Goal: Task Accomplishment & Management: Manage account settings

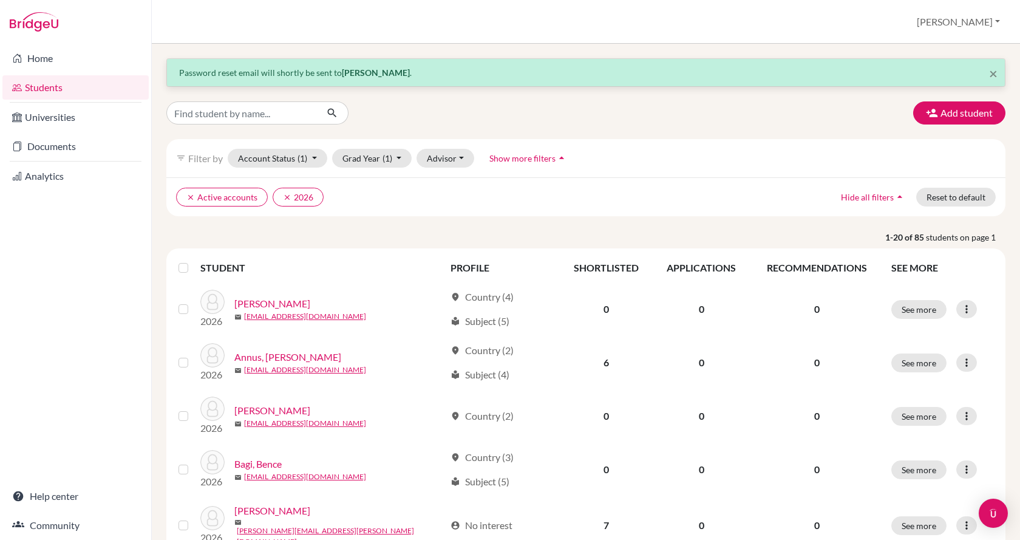
scroll to position [43, 0]
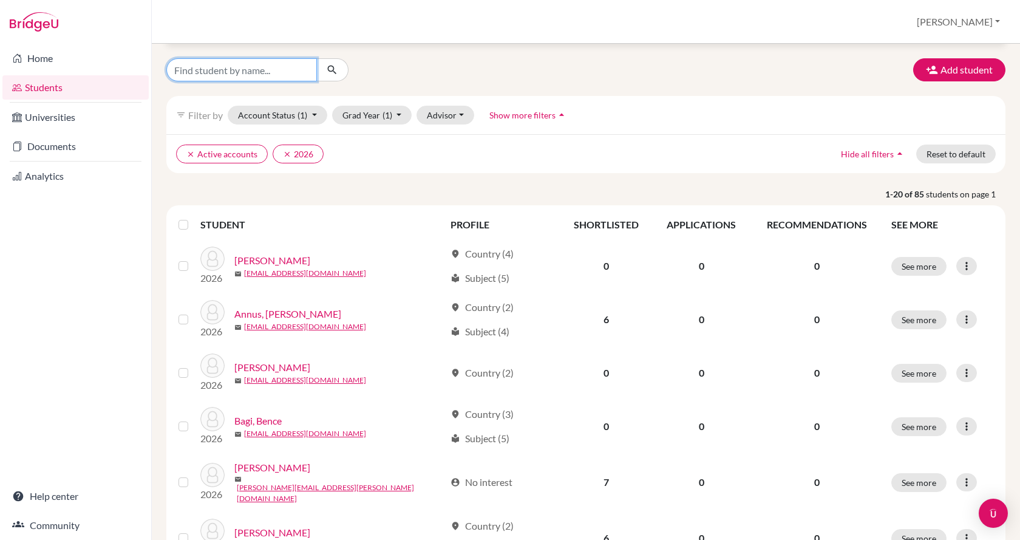
click at [220, 77] on input "Find student by name..." at bounding box center [241, 69] width 151 height 23
type input "endersz"
click button "submit" at bounding box center [332, 69] width 32 height 23
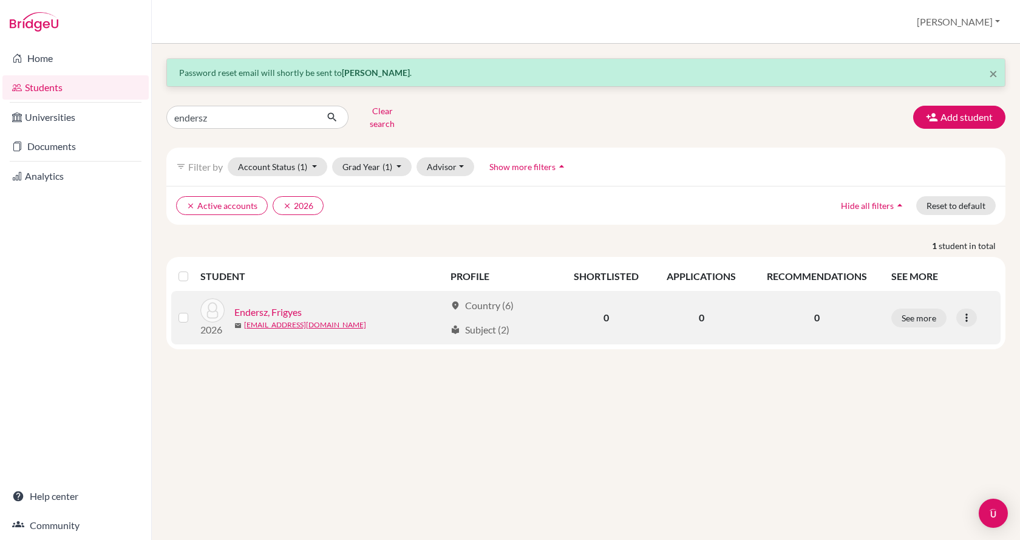
click at [257, 305] on link "Endersz, Frigyes" at bounding box center [267, 312] width 67 height 15
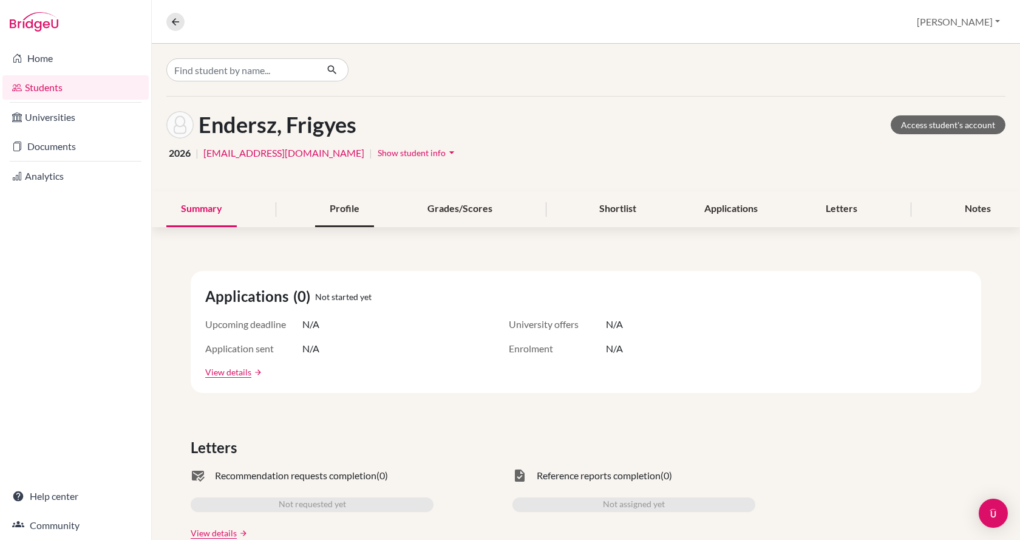
click at [334, 206] on div "Profile" at bounding box center [344, 209] width 59 height 36
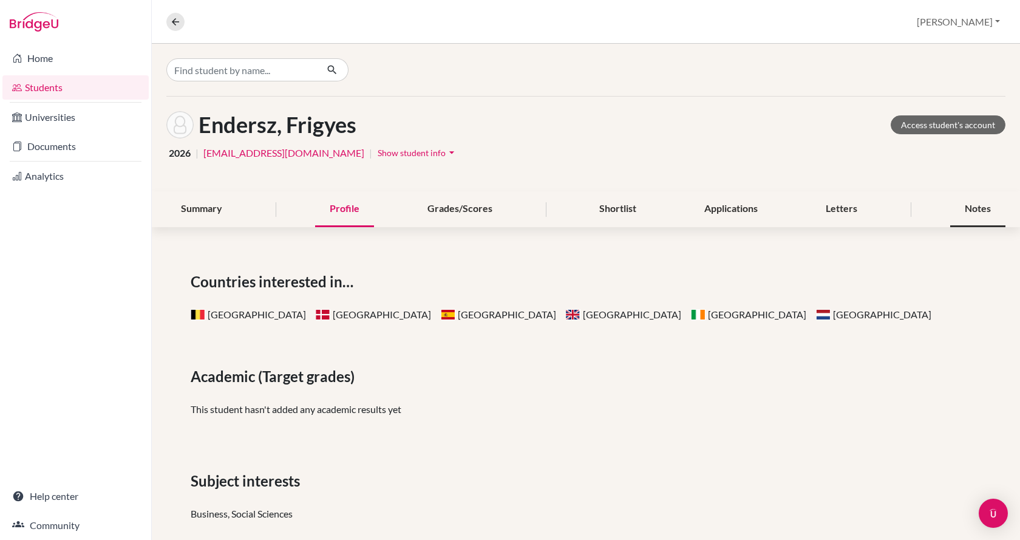
click at [964, 210] on div "Notes" at bounding box center [977, 209] width 55 height 36
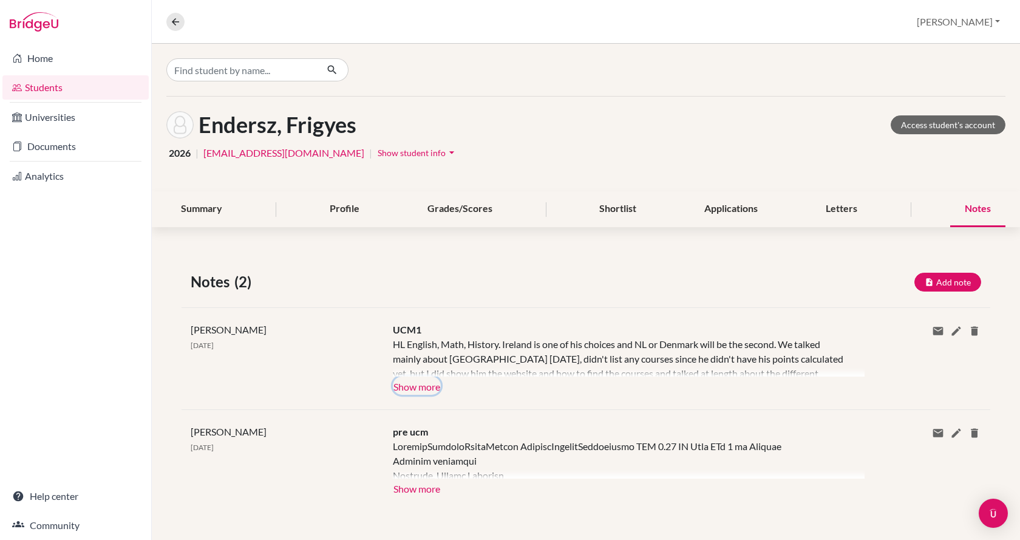
click at [397, 387] on button "Show more" at bounding box center [417, 386] width 48 height 18
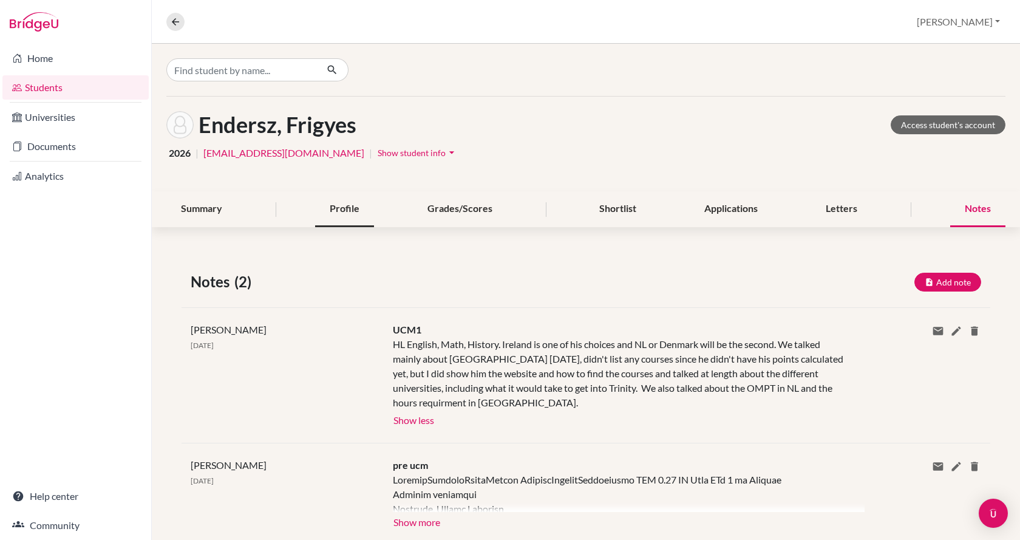
click at [353, 210] on div "Profile" at bounding box center [344, 209] width 59 height 36
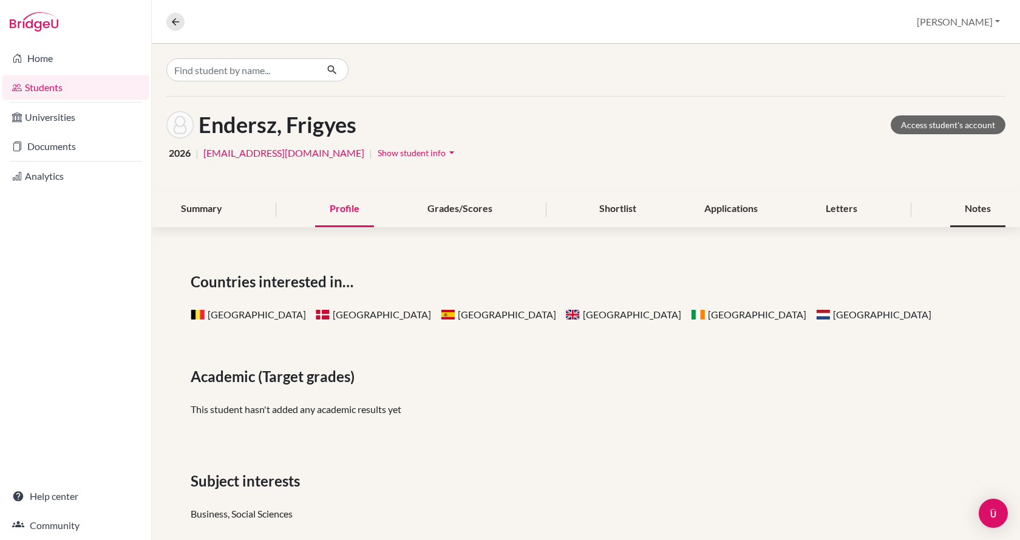
click at [961, 217] on div "Notes" at bounding box center [977, 209] width 55 height 36
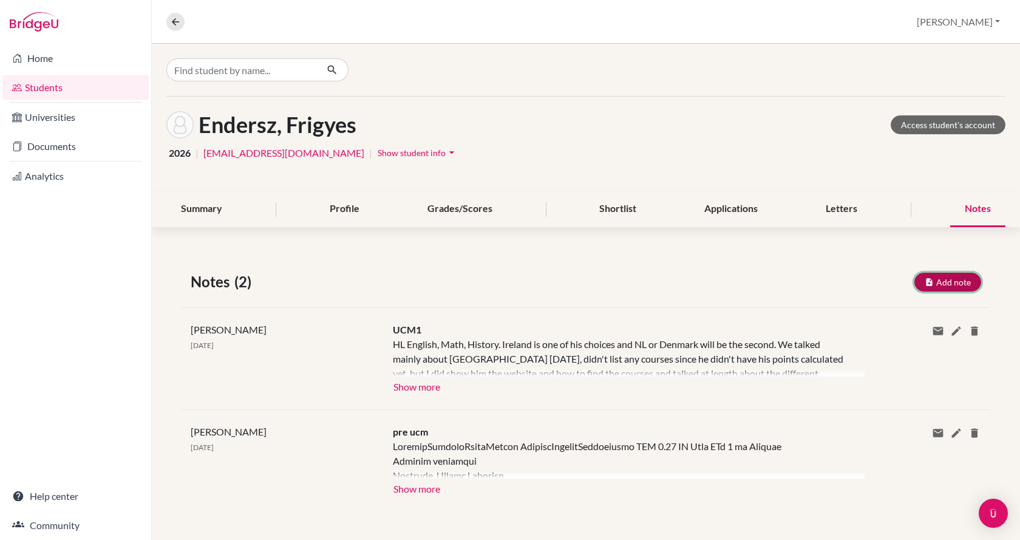
click at [933, 287] on button "Add note" at bounding box center [948, 282] width 67 height 19
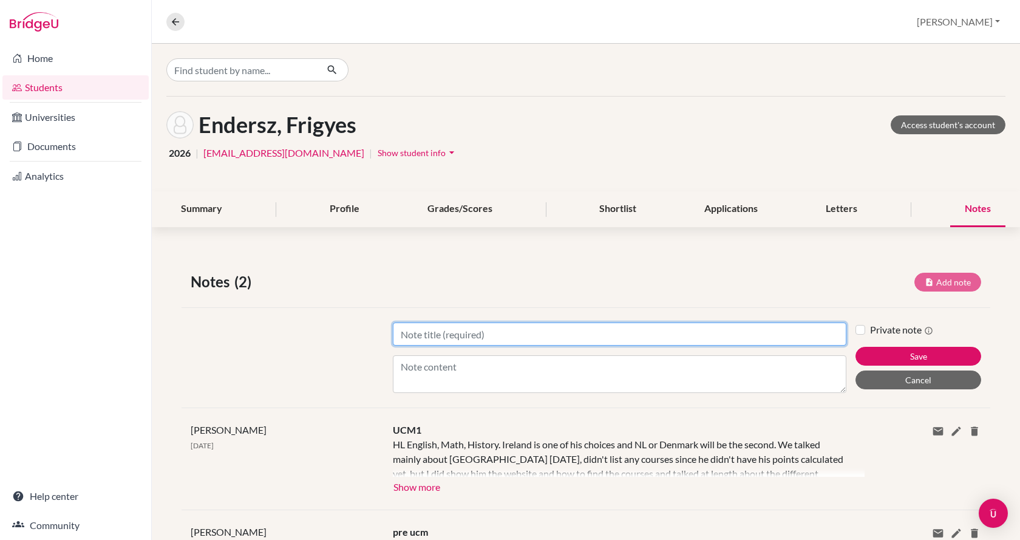
click at [589, 339] on input "Title" at bounding box center [620, 333] width 454 height 23
type input "UCM2"
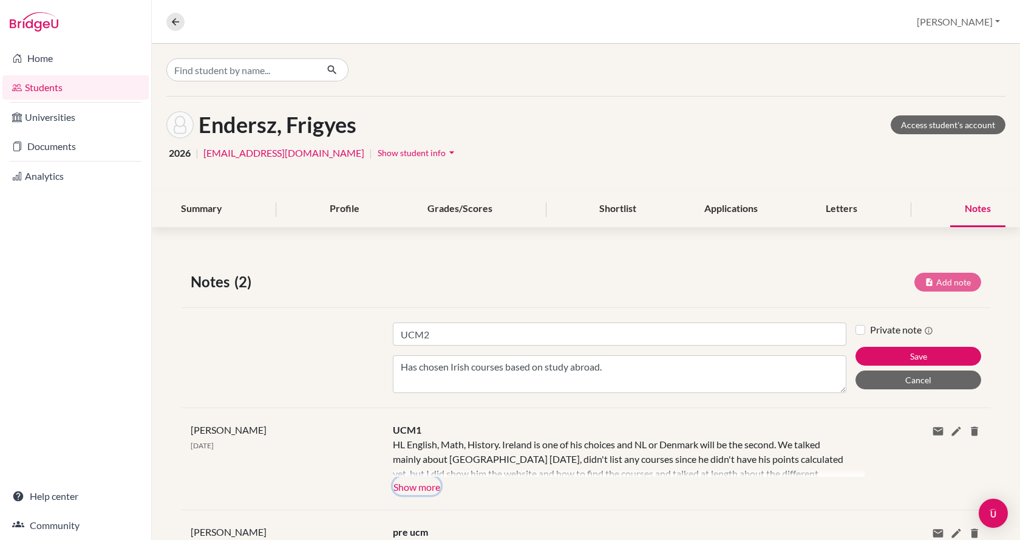
click at [413, 488] on button "Show more" at bounding box center [417, 486] width 48 height 18
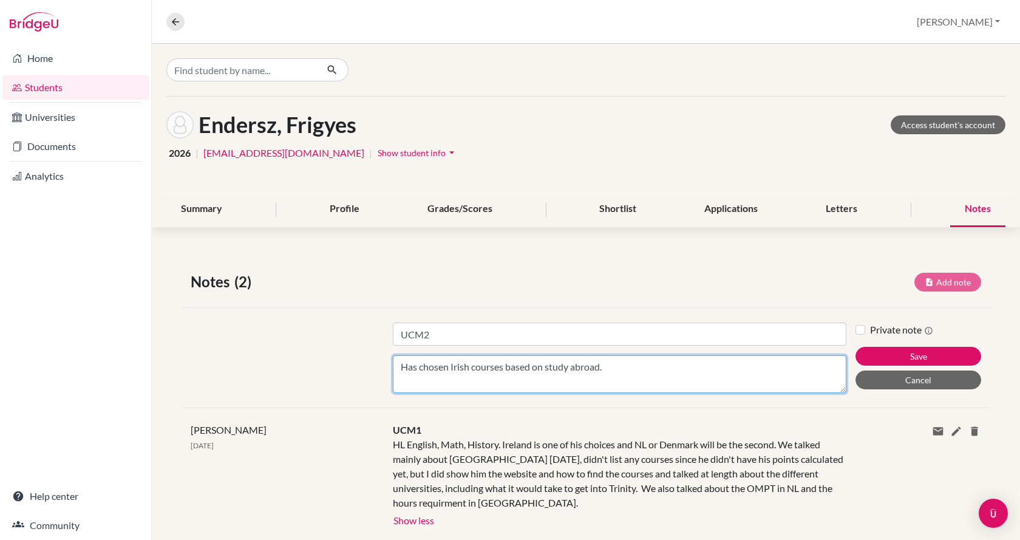
click at [618, 366] on textarea "Has chosen Irish courses based on study abroad." at bounding box center [620, 374] width 454 height 38
click at [694, 371] on textarea "Has chosen Irish courses based on study abroad. GPA 3.8." at bounding box center [620, 374] width 454 height 38
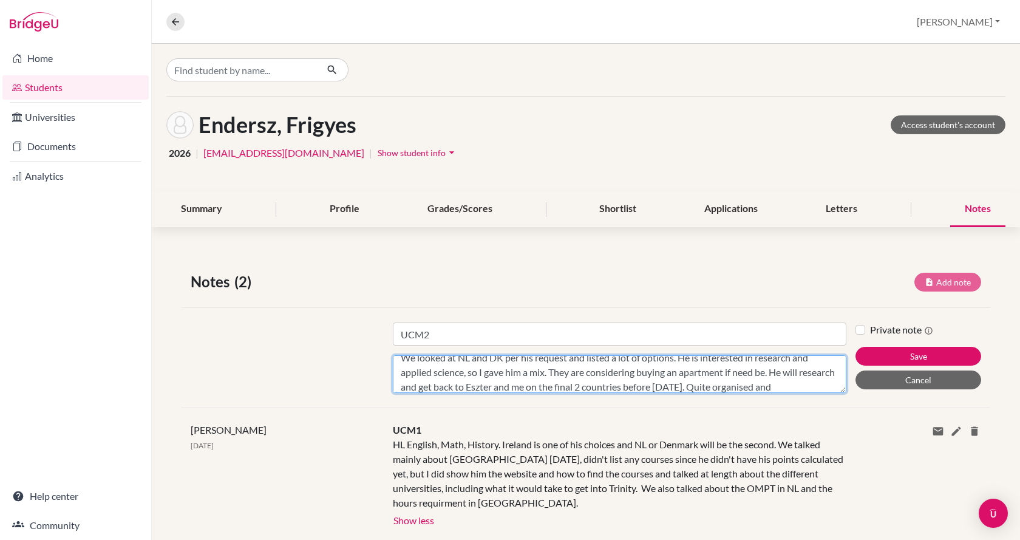
scroll to position [38, 0]
type textarea "Has chosen Irish courses based on study abroad. GPA 3.8. Is not in love with th…"
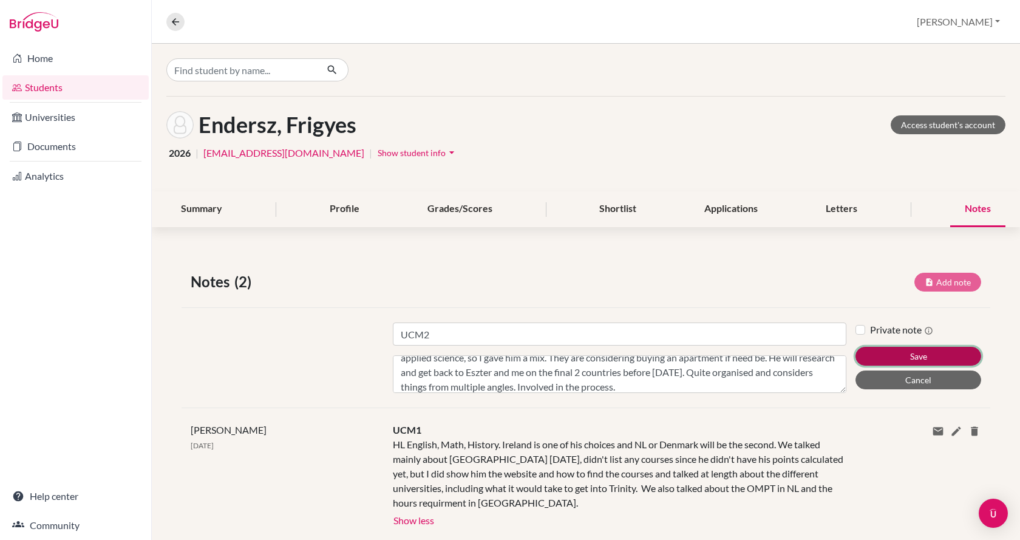
click at [873, 350] on button "Save" at bounding box center [919, 356] width 126 height 19
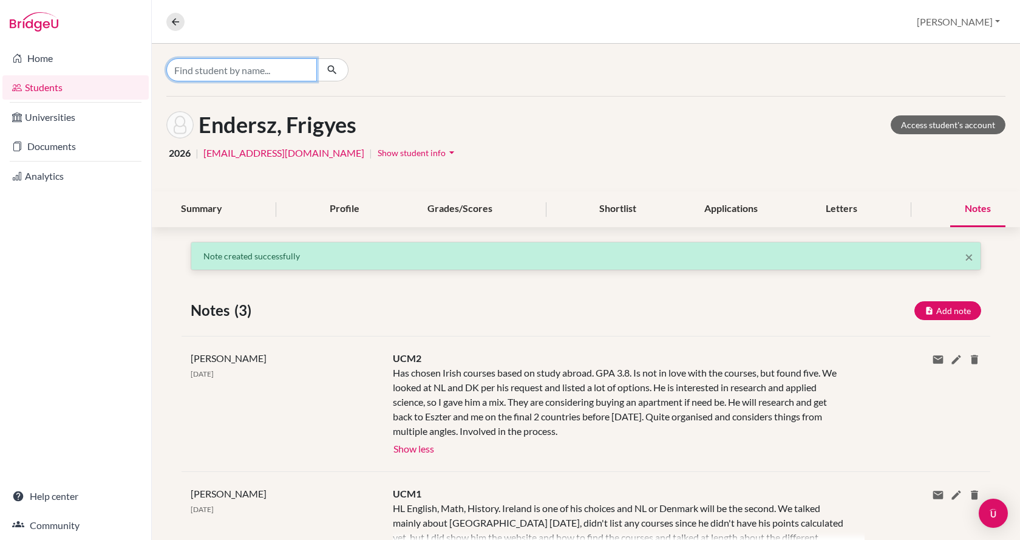
click at [209, 72] on input "Find student by name..." at bounding box center [241, 69] width 151 height 23
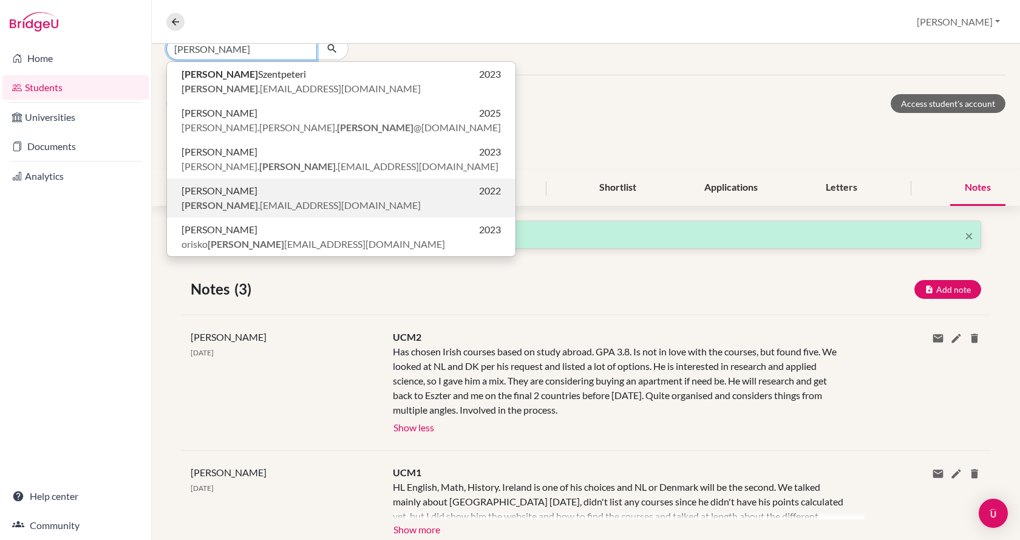
scroll to position [0, 0]
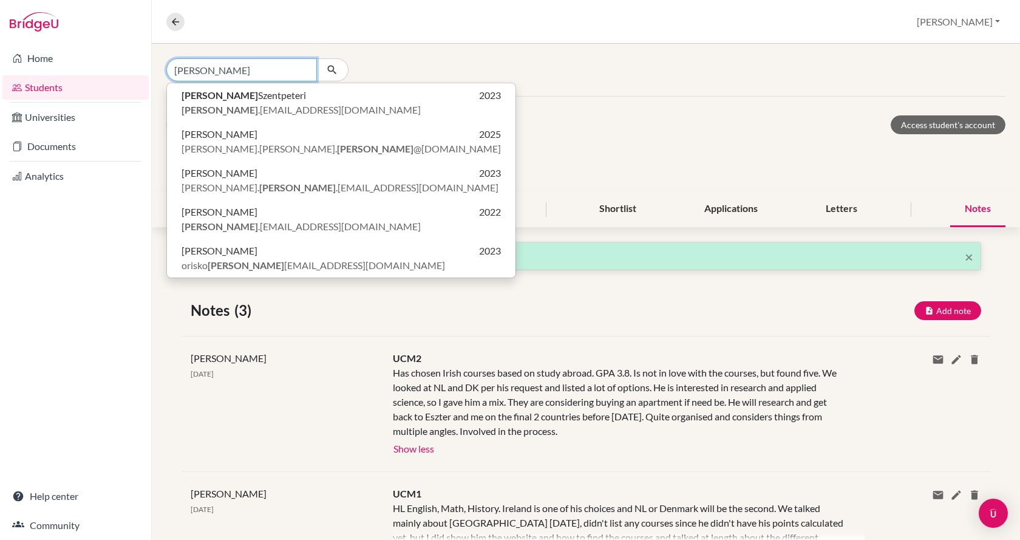
click at [233, 66] on input "david" at bounding box center [241, 69] width 151 height 23
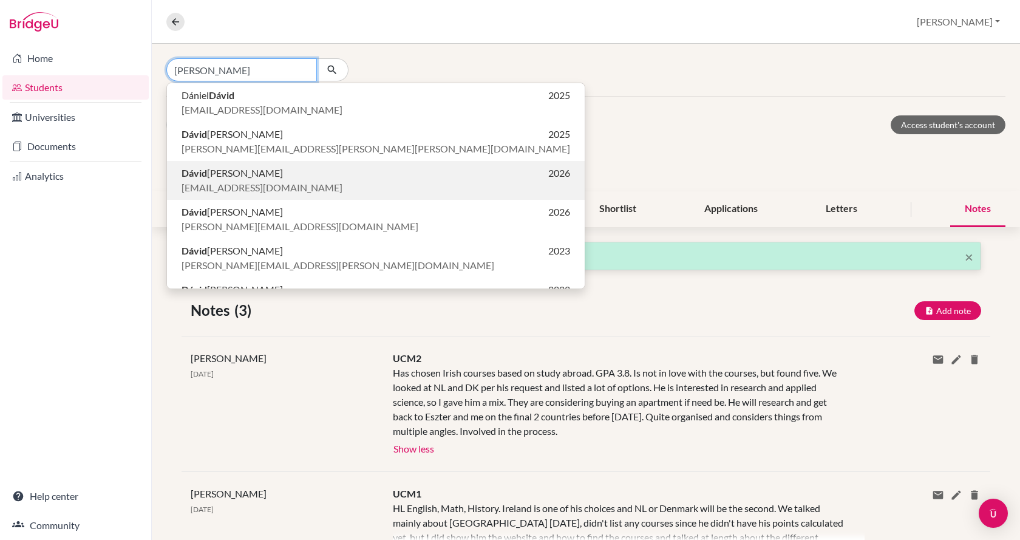
type input "dávid"
click at [248, 176] on span "Dávid Areniello Scharli" at bounding box center [232, 173] width 101 height 15
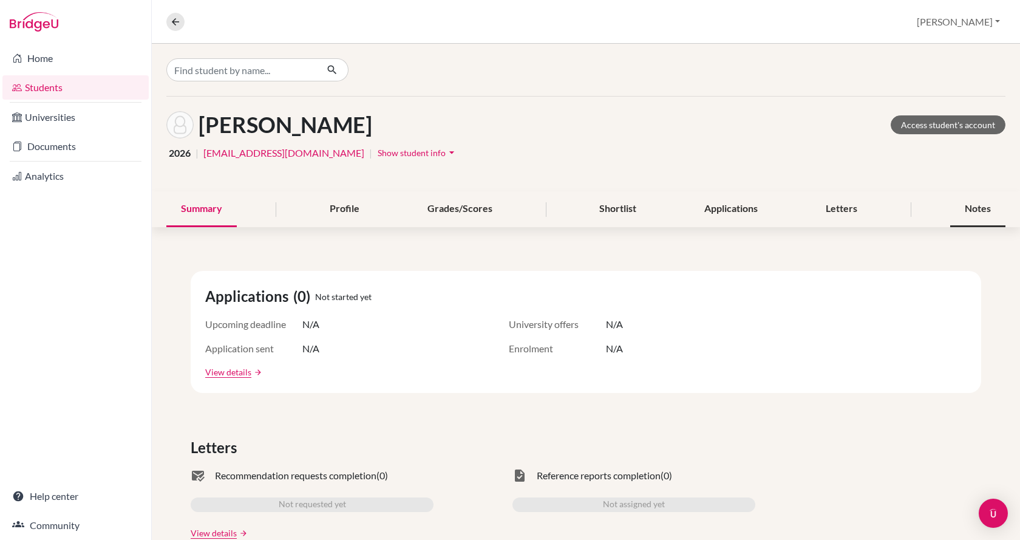
click at [963, 210] on div "Notes" at bounding box center [977, 209] width 55 height 36
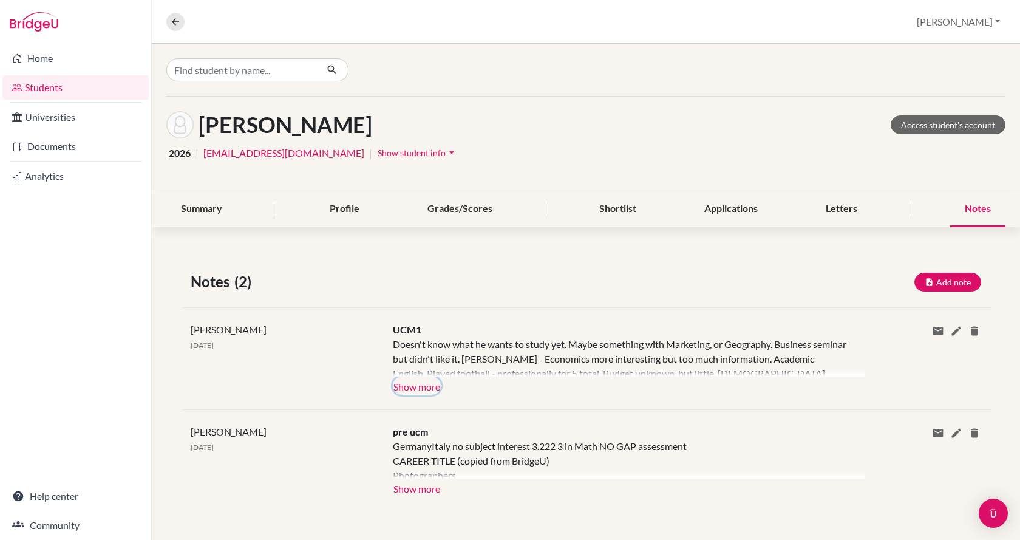
click at [417, 387] on button "Show more" at bounding box center [417, 386] width 48 height 18
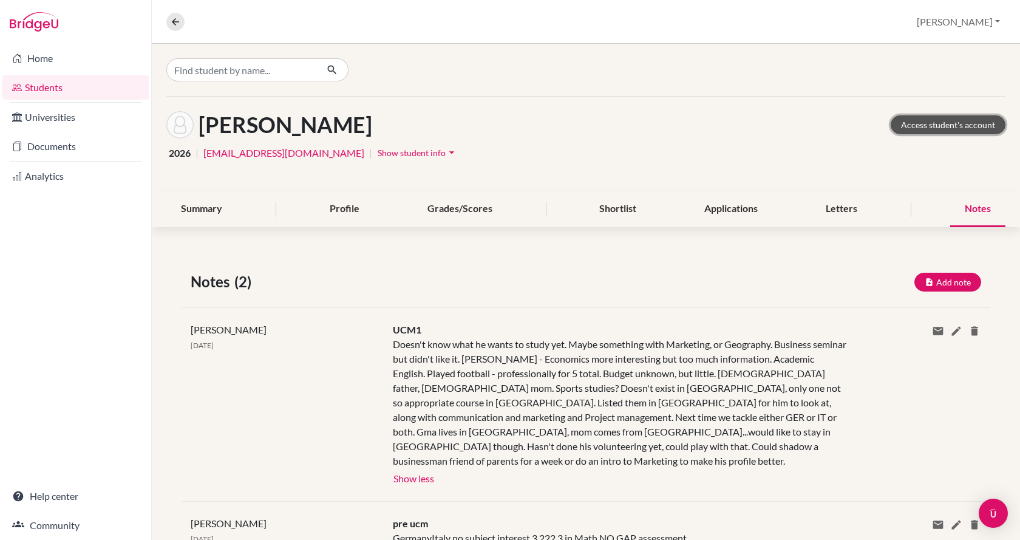
click at [924, 120] on link "Access student's account" at bounding box center [948, 124] width 115 height 19
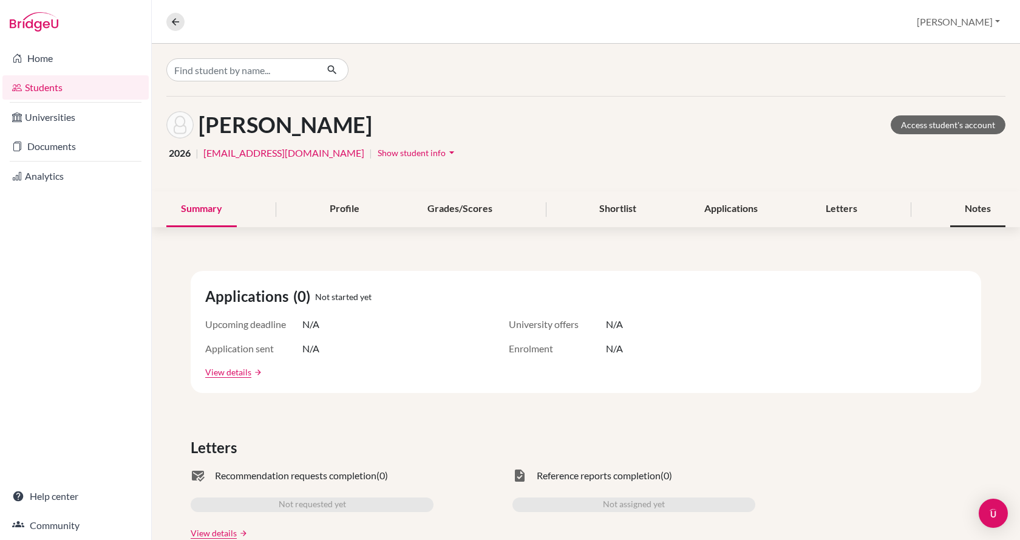
click at [964, 203] on div "Notes" at bounding box center [977, 209] width 55 height 36
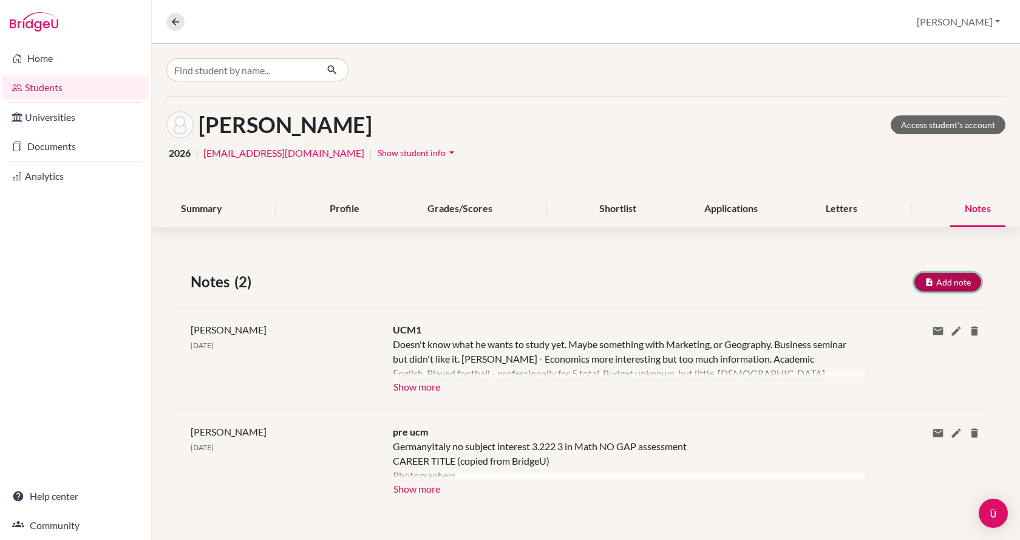
click at [939, 282] on button "Add note" at bounding box center [948, 282] width 67 height 19
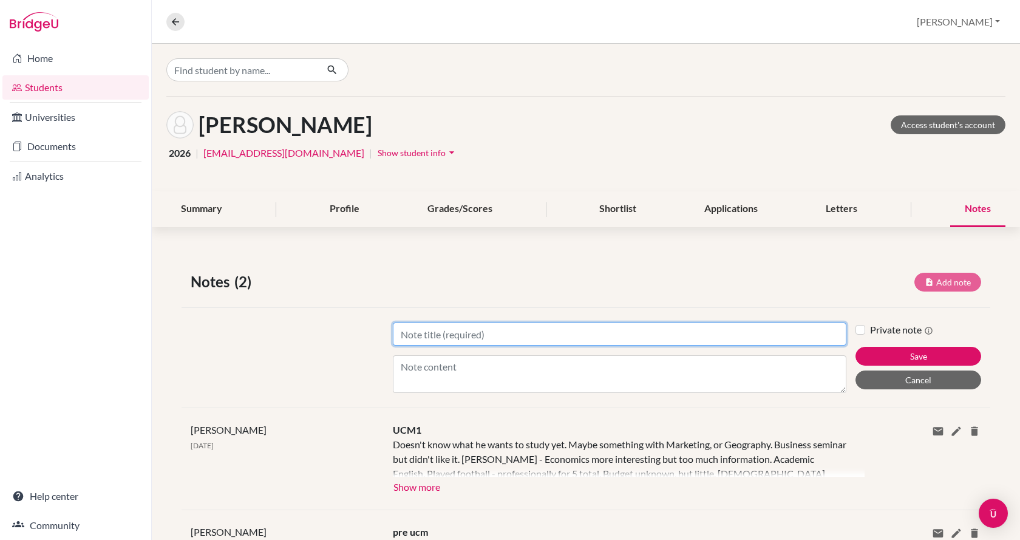
click at [602, 333] on input "Title" at bounding box center [620, 333] width 454 height 23
type input "UCM2"
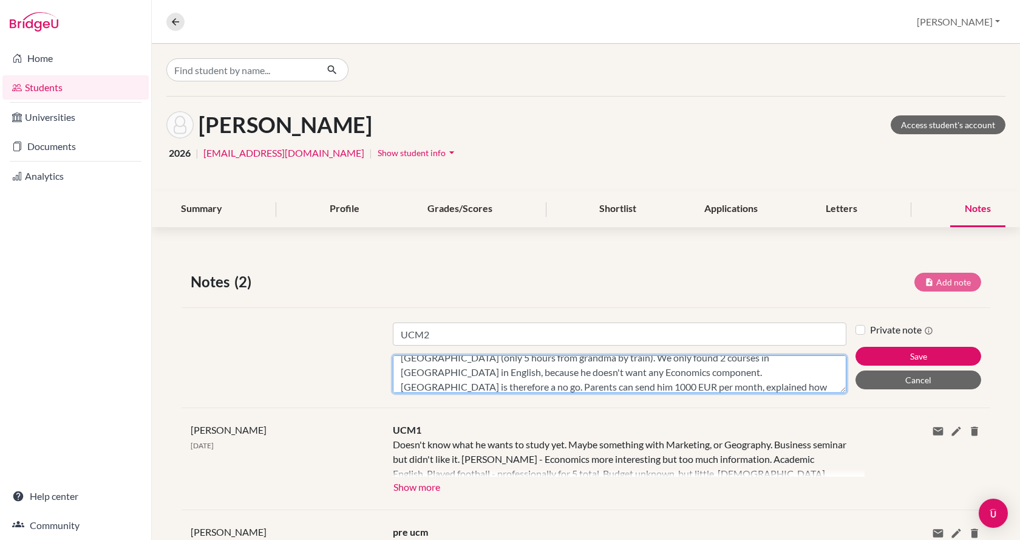
scroll to position [126, 0]
type textarea "Parents don't want NL, should be close to [GEOGRAPHIC_DATA] where grandma is, o…"
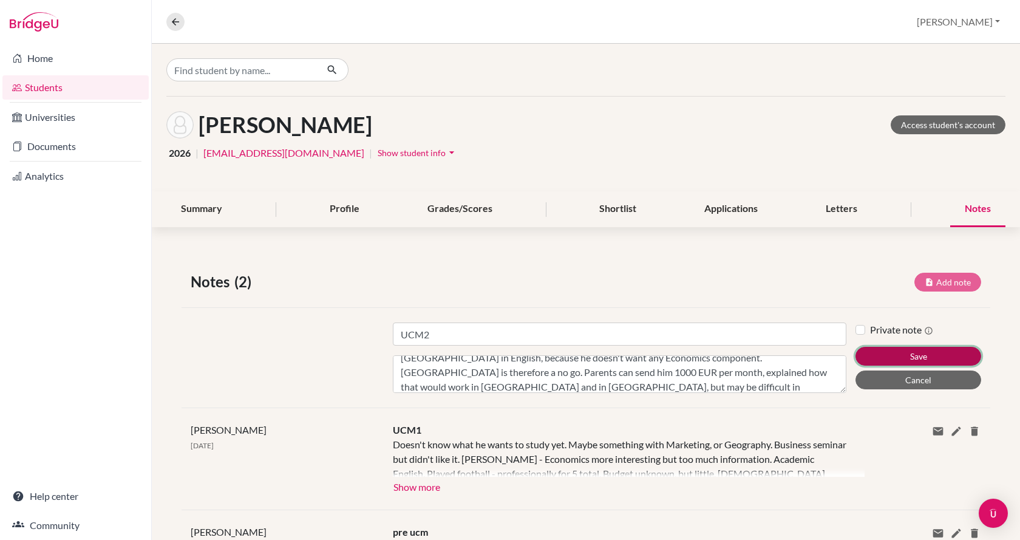
click at [875, 356] on button "Save" at bounding box center [919, 356] width 126 height 19
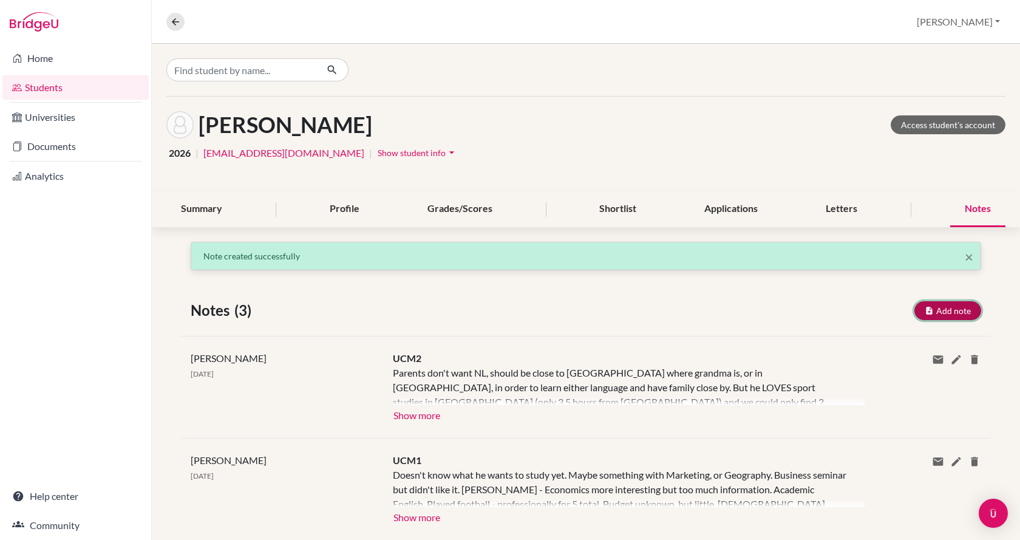
click at [940, 313] on button "Add note" at bounding box center [948, 310] width 67 height 19
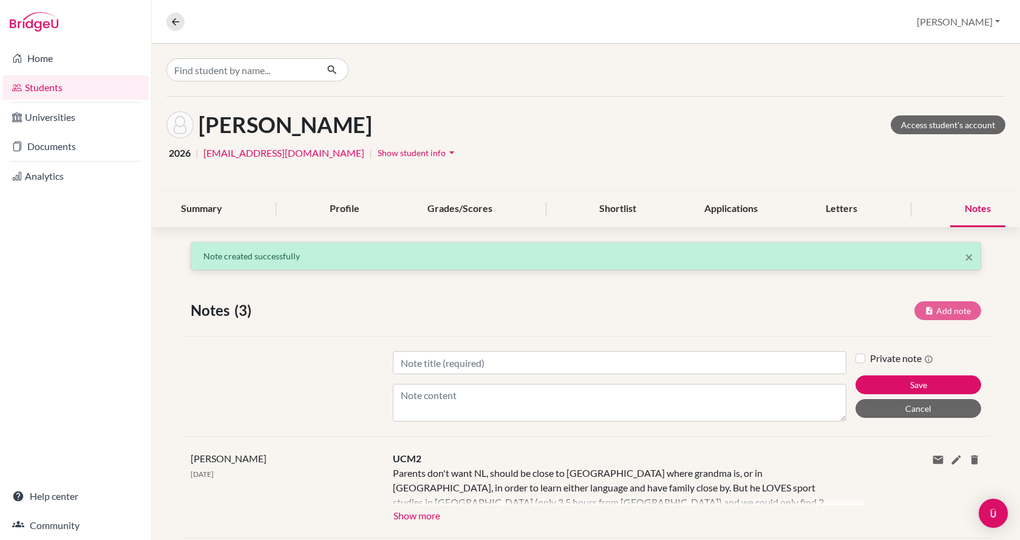
scroll to position [0, 0]
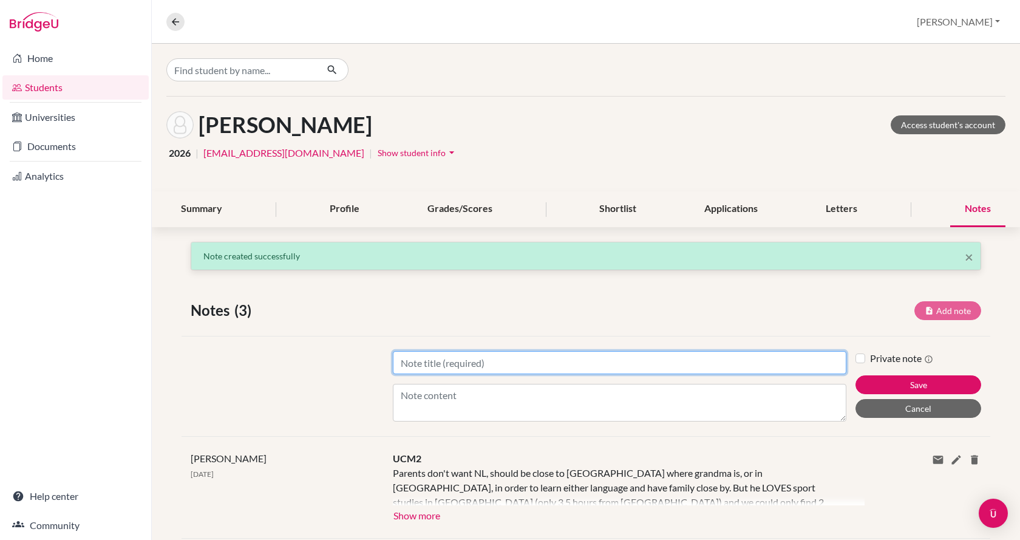
click at [579, 362] on input "Title" at bounding box center [620, 362] width 454 height 23
type input "Meeting with mom."
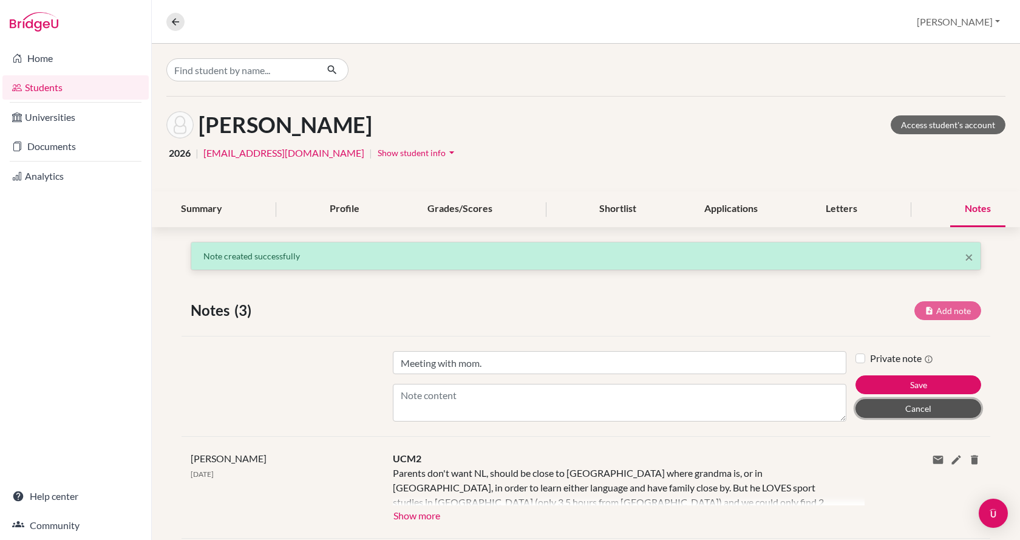
click at [890, 412] on button "Cancel" at bounding box center [919, 408] width 126 height 19
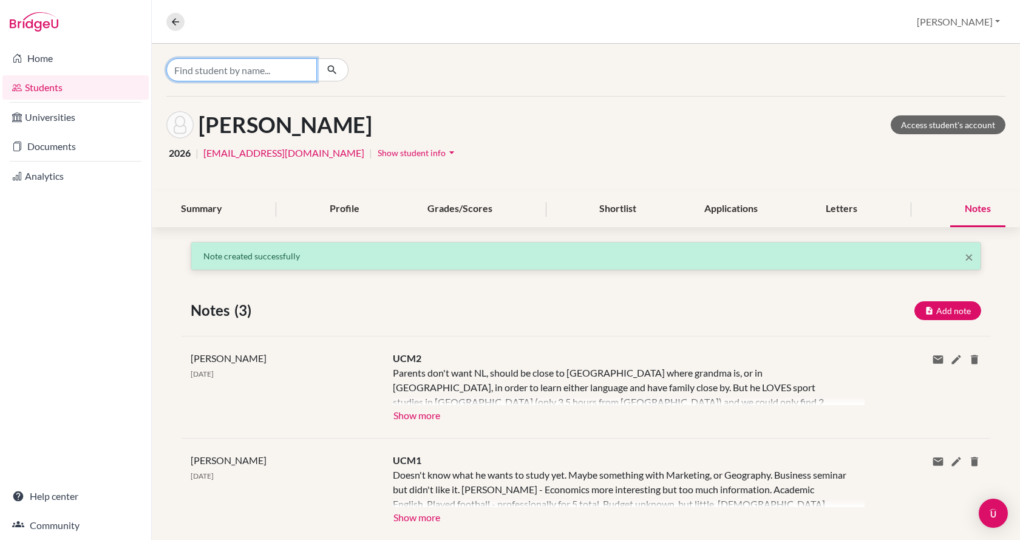
click at [203, 64] on input "Find student by name..." at bounding box center [241, 69] width 151 height 23
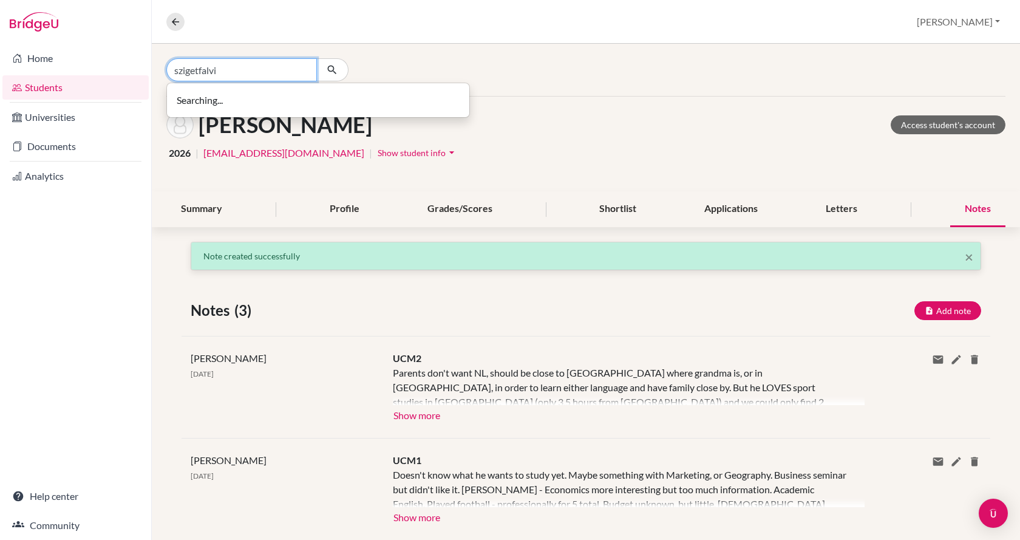
type input "szigetfalvi"
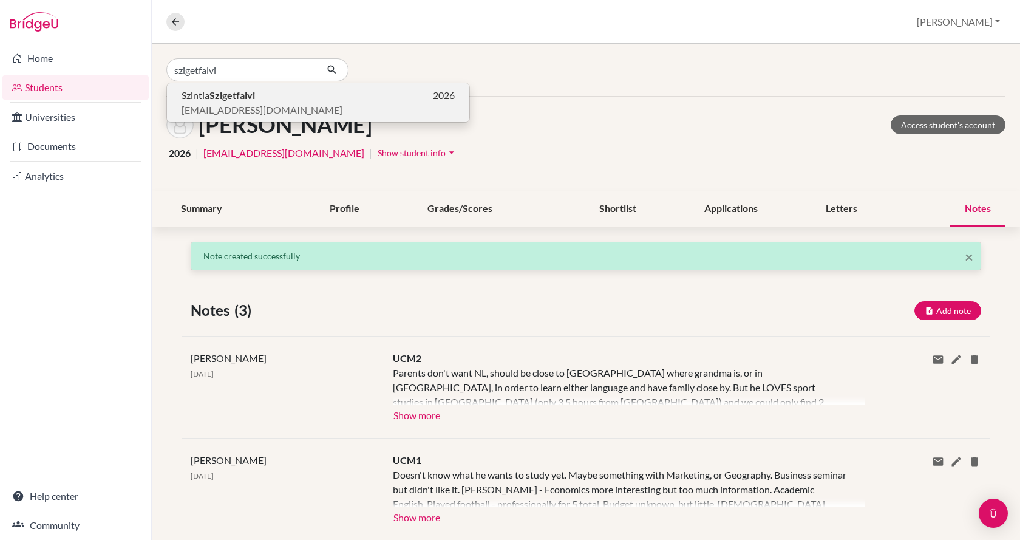
click at [203, 100] on span "Szintia Szigetfalvi" at bounding box center [218, 95] width 73 height 15
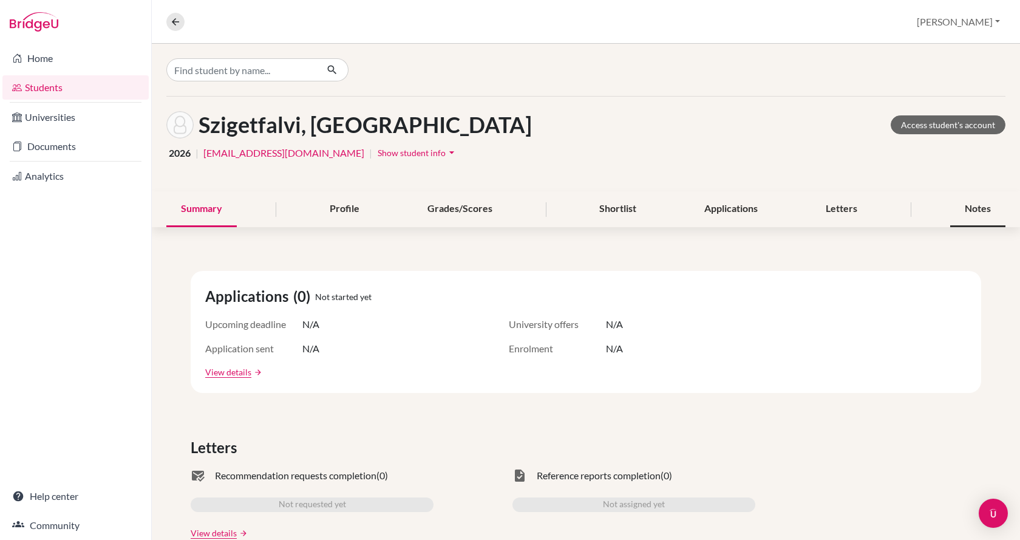
click at [957, 214] on div "Notes" at bounding box center [977, 209] width 55 height 36
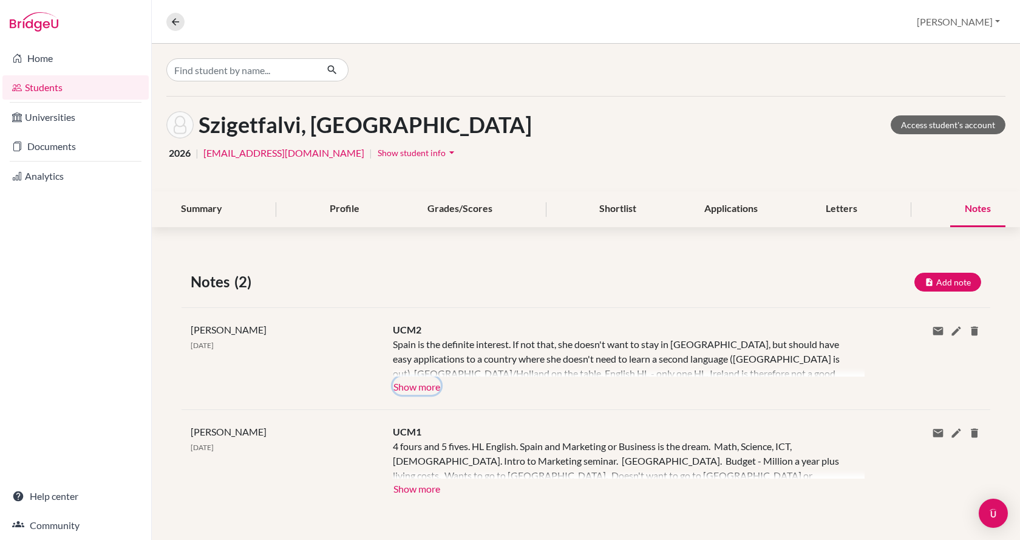
click at [400, 389] on button "Show more" at bounding box center [417, 386] width 48 height 18
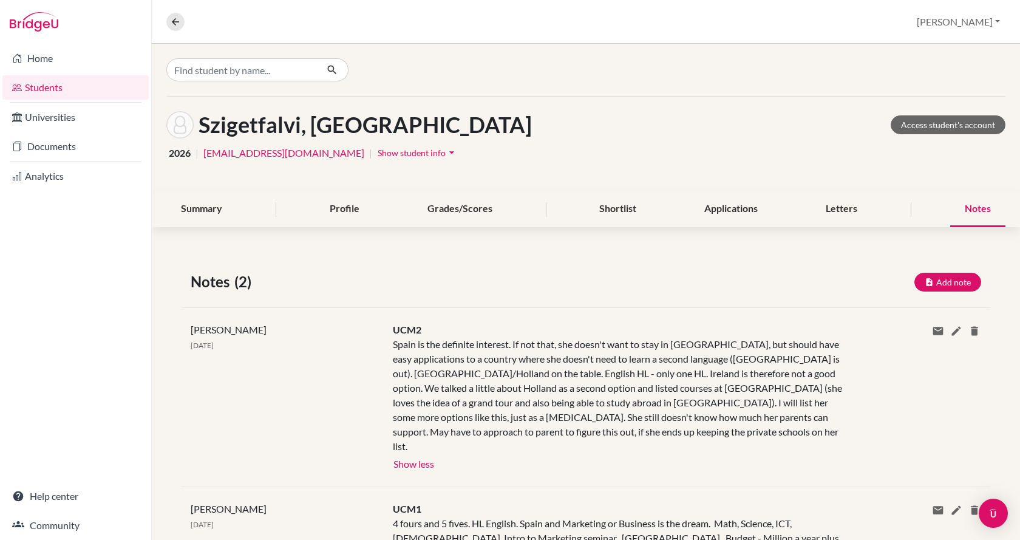
click at [974, 214] on div "Notes" at bounding box center [977, 209] width 55 height 36
